Goal: Information Seeking & Learning: Check status

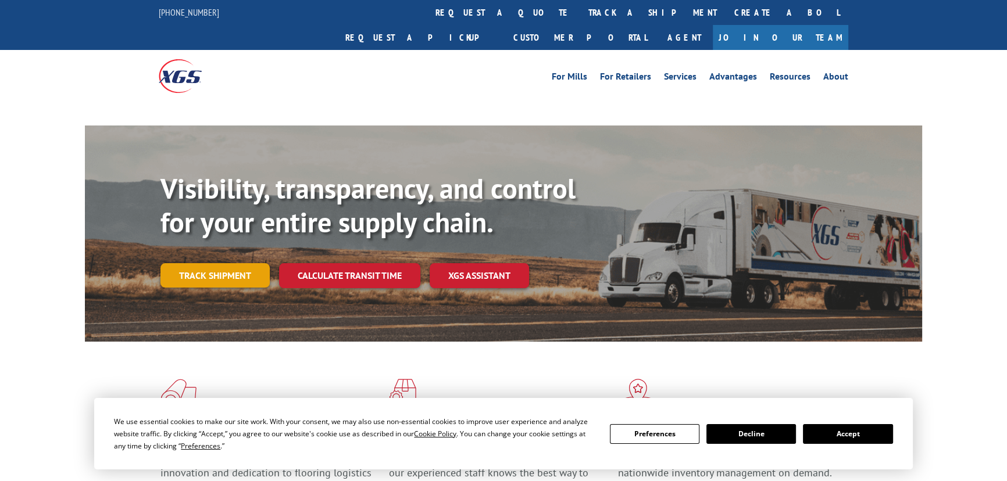
click at [234, 263] on link "Track shipment" at bounding box center [214, 275] width 109 height 24
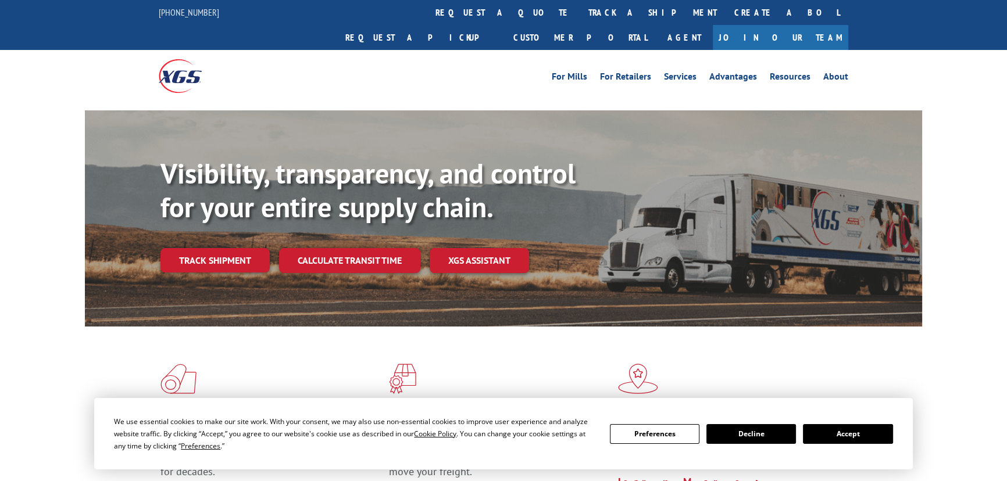
click at [868, 441] on button "Accept" at bounding box center [848, 434] width 90 height 20
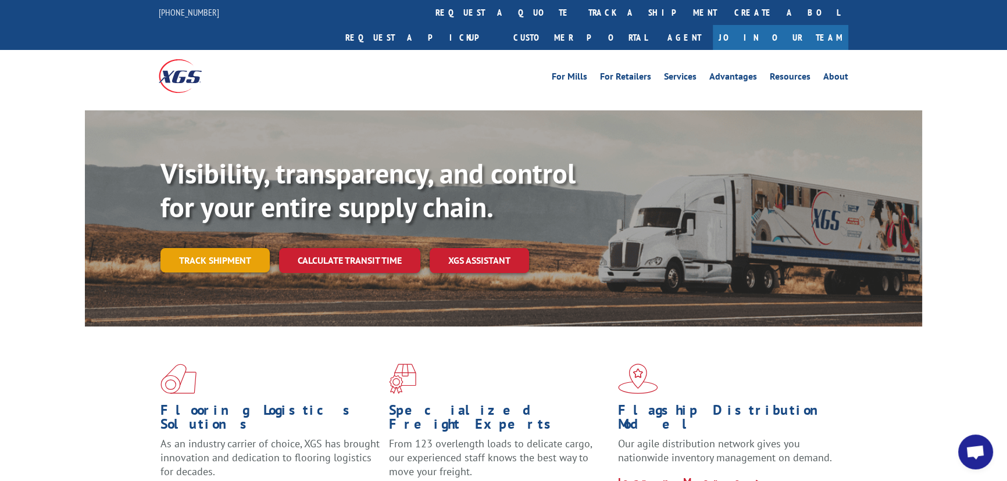
click at [196, 248] on link "Track shipment" at bounding box center [214, 260] width 109 height 24
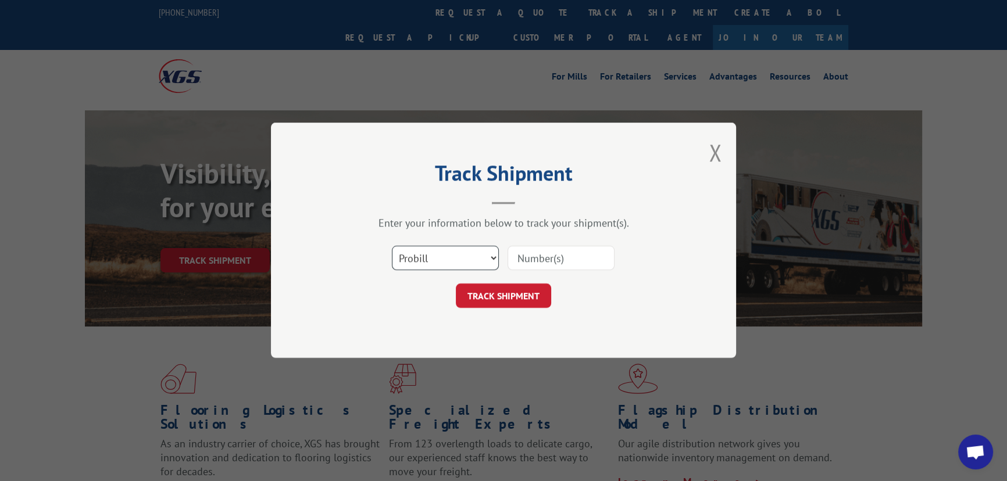
click at [476, 256] on select "Select category... Probill BOL PO" at bounding box center [445, 259] width 107 height 24
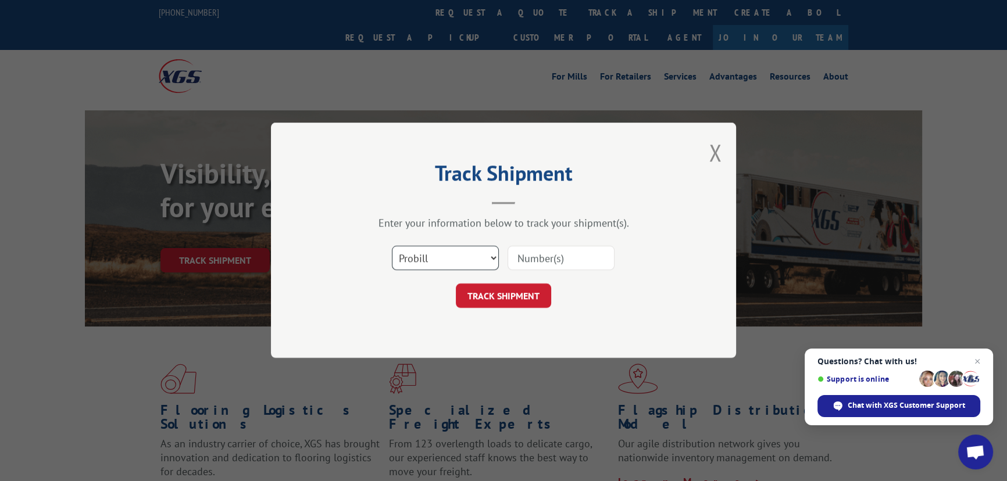
select select "po"
click at [392, 247] on select "Select category... Probill BOL PO" at bounding box center [445, 259] width 107 height 24
click at [523, 264] on input at bounding box center [561, 259] width 107 height 24
type input "19509285"
click at [456, 284] on button "TRACK SHIPMENT" at bounding box center [503, 296] width 95 height 24
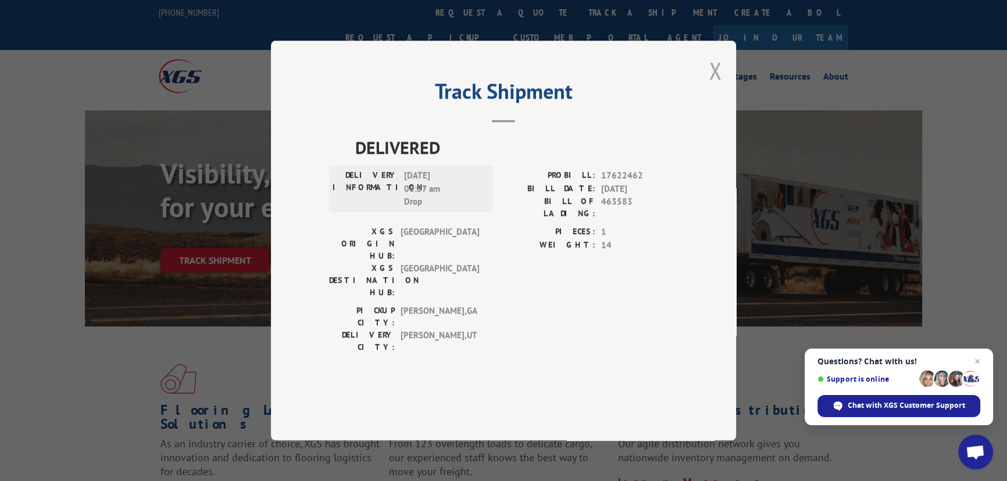
click at [718, 86] on button "Close modal" at bounding box center [715, 70] width 13 height 31
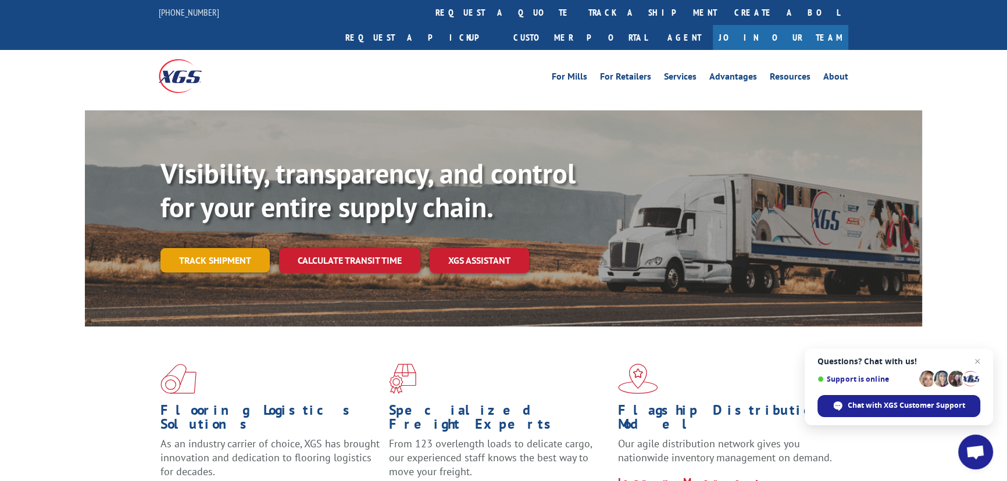
click at [241, 248] on link "Track shipment" at bounding box center [214, 260] width 109 height 24
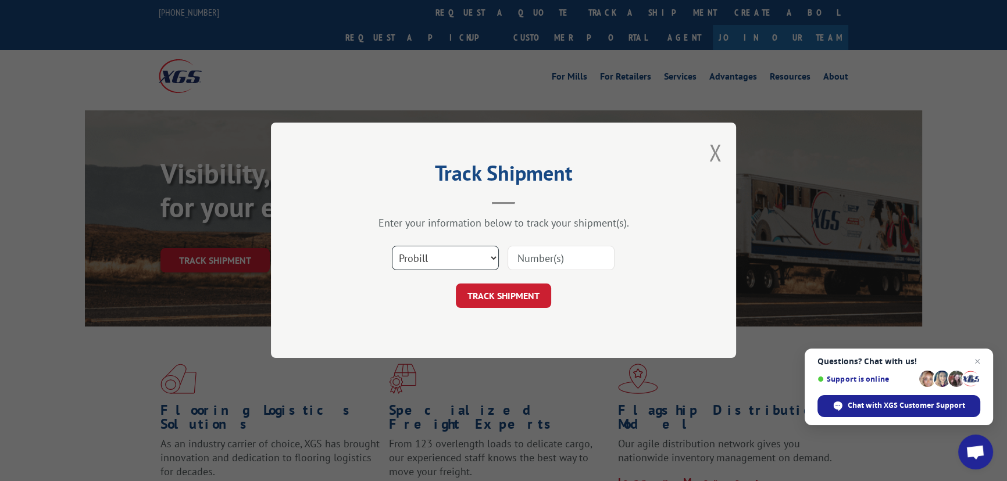
click at [423, 254] on select "Select category... Probill BOL PO" at bounding box center [445, 259] width 107 height 24
select select "po"
click at [392, 247] on select "Select category... Probill BOL PO" at bounding box center [445, 259] width 107 height 24
click at [562, 256] on input at bounding box center [561, 259] width 107 height 24
type input "19509376"
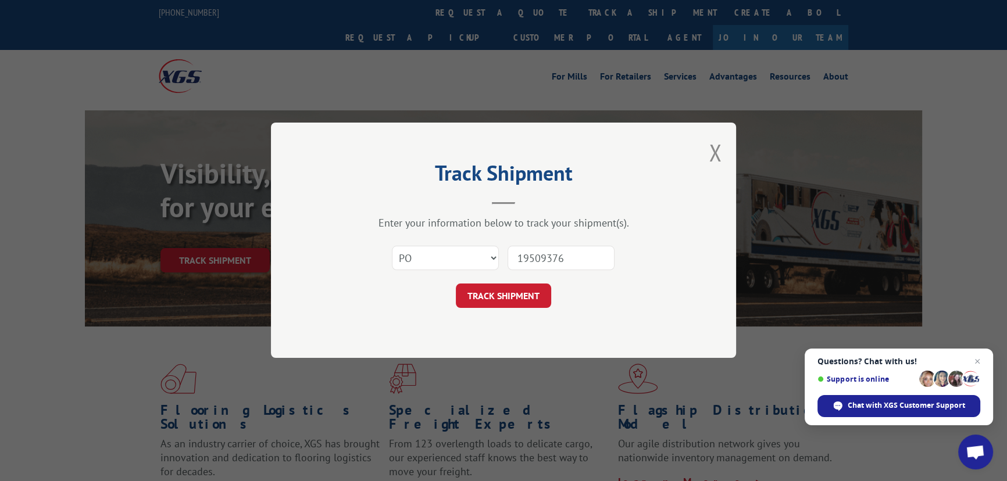
click at [456, 284] on button "TRACK SHIPMENT" at bounding box center [503, 296] width 95 height 24
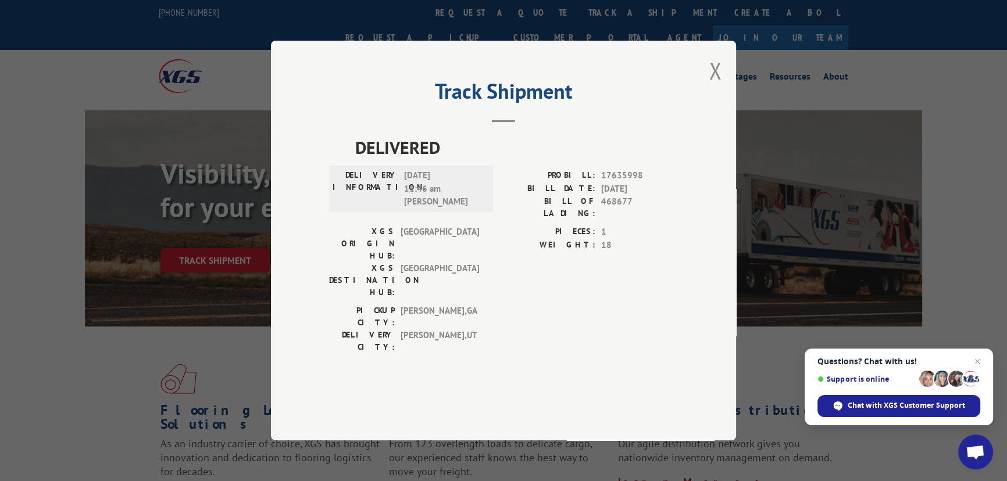
drag, startPoint x: 198, startPoint y: 373, endPoint x: 147, endPoint y: 2, distance: 375.1
click at [198, 369] on div "Track Shipment DELIVERED DELIVERY INFORMATION: [DATE] 11:46 am [PERSON_NAME] P …" at bounding box center [503, 240] width 1007 height 481
